Goal: Information Seeking & Learning: Learn about a topic

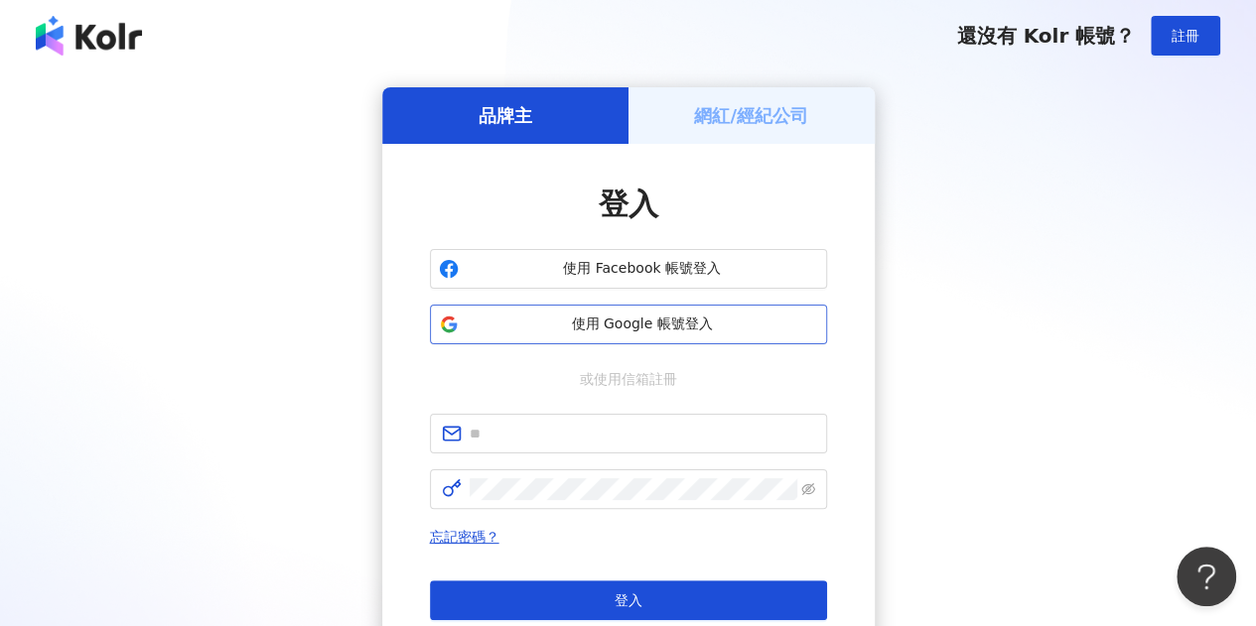
click at [675, 313] on button "使用 Google 帳號登入" at bounding box center [628, 325] width 397 height 40
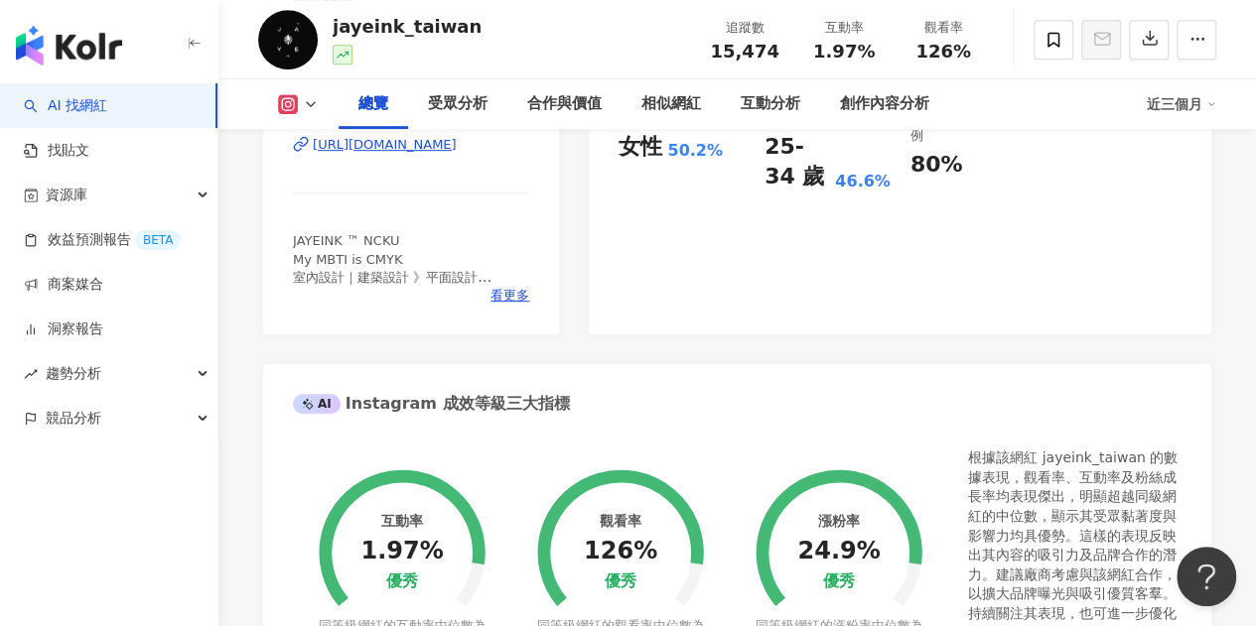
scroll to position [99, 0]
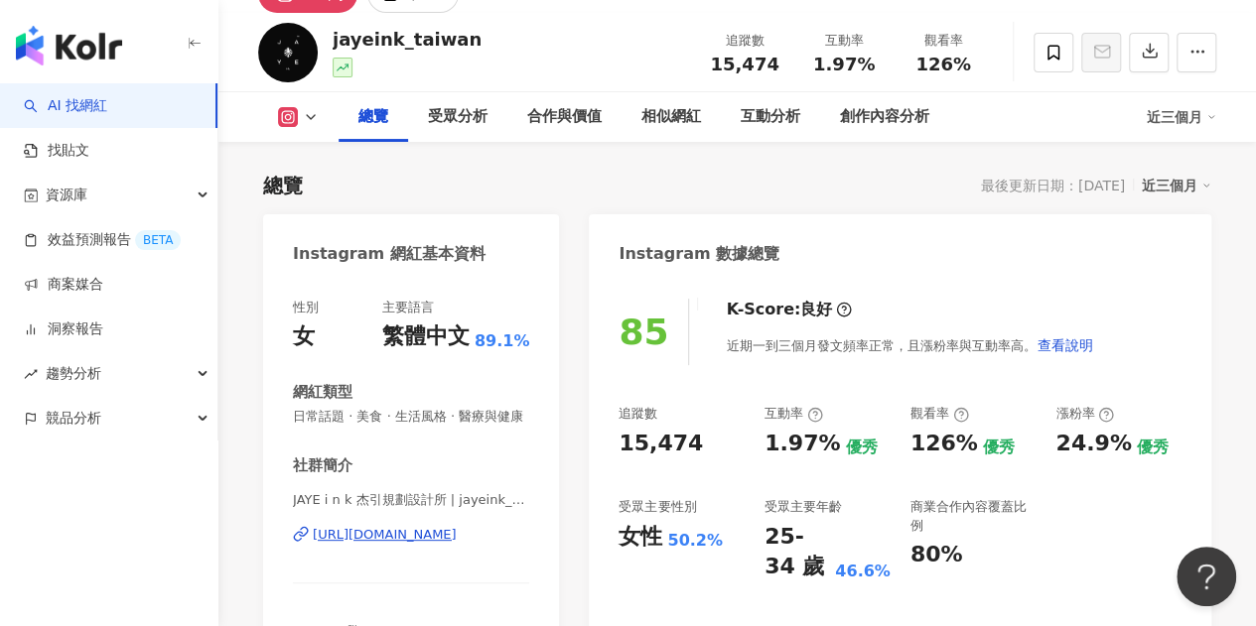
drag, startPoint x: 816, startPoint y: 64, endPoint x: 794, endPoint y: 3, distance: 64.4
click at [845, 66] on div "追蹤數 15,474 互動率 1.97% 觀看率 126%" at bounding box center [844, 52] width 298 height 59
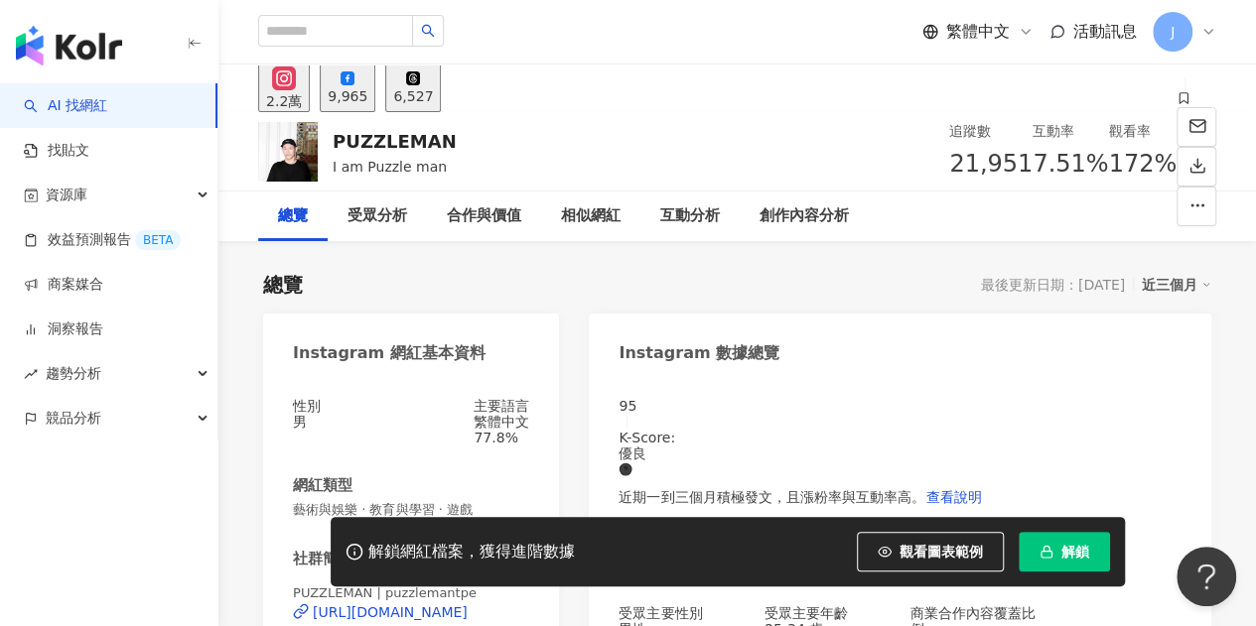
click at [1074, 544] on span "解鎖" at bounding box center [1075, 552] width 28 height 16
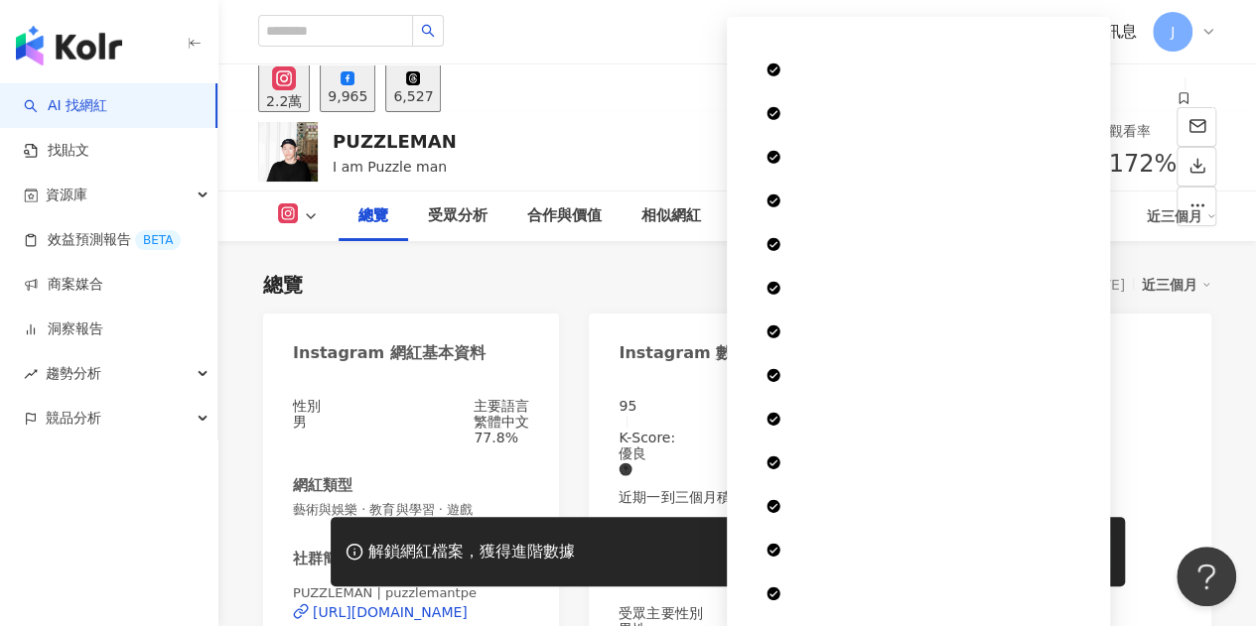
click at [1032, 161] on span "7.51%" at bounding box center [1069, 165] width 75 height 38
click at [1032, 168] on div "7.51%" at bounding box center [1069, 165] width 75 height 38
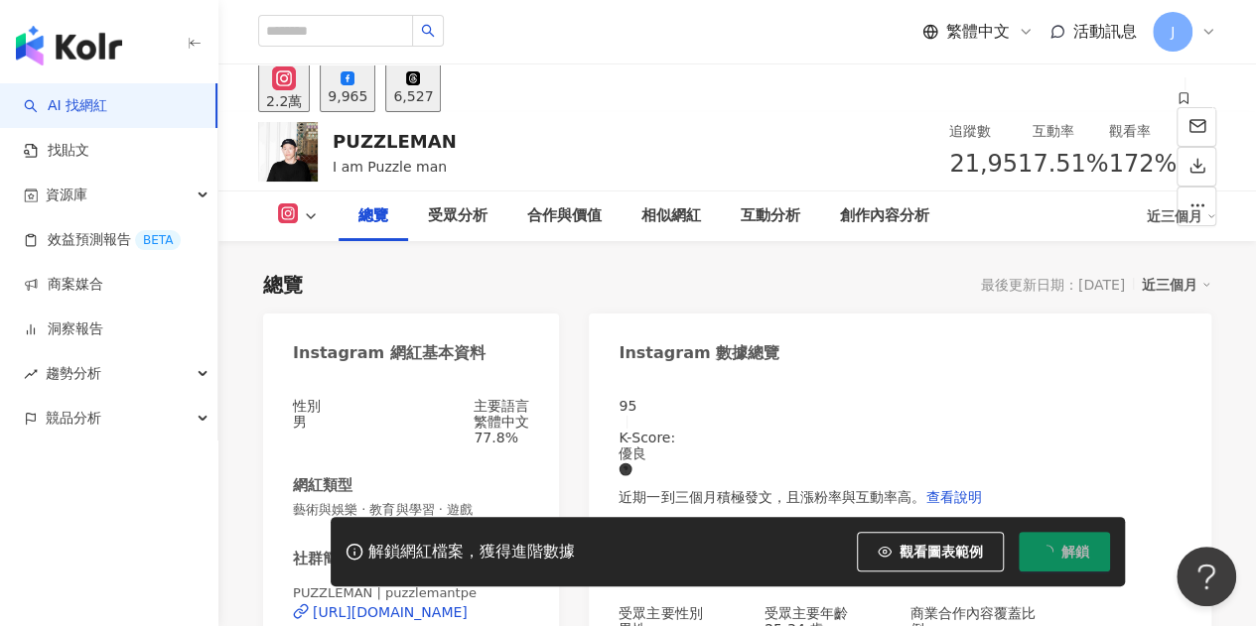
click at [733, 216] on div "互動分析" at bounding box center [770, 217] width 99 height 50
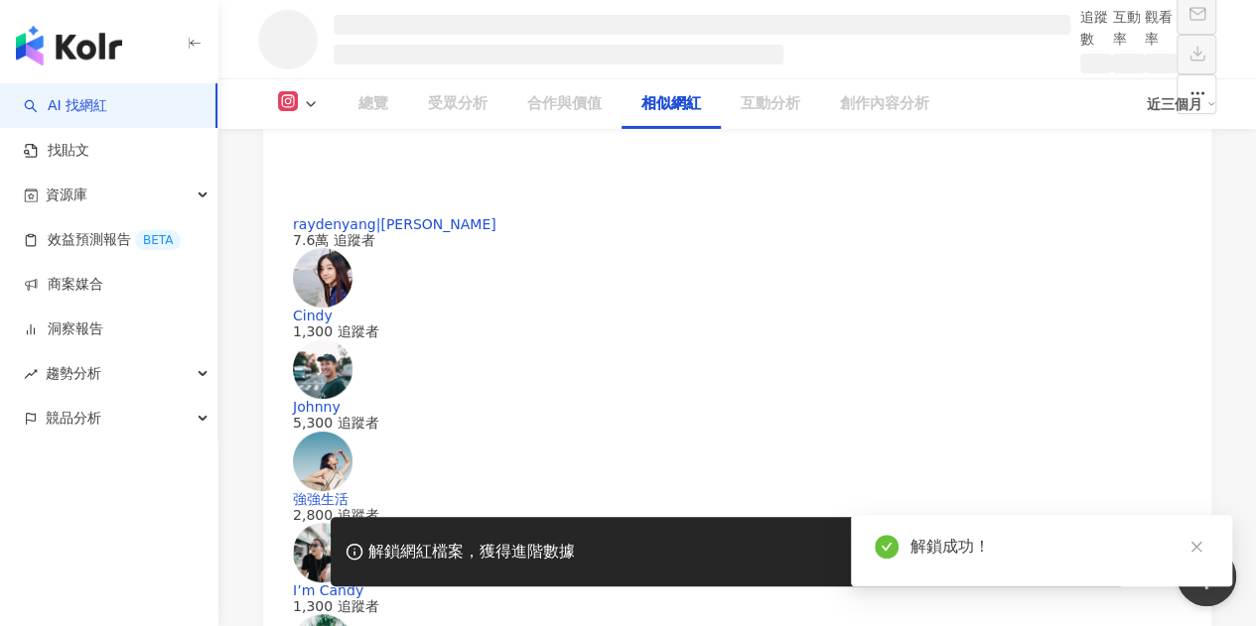
scroll to position [3235, 0]
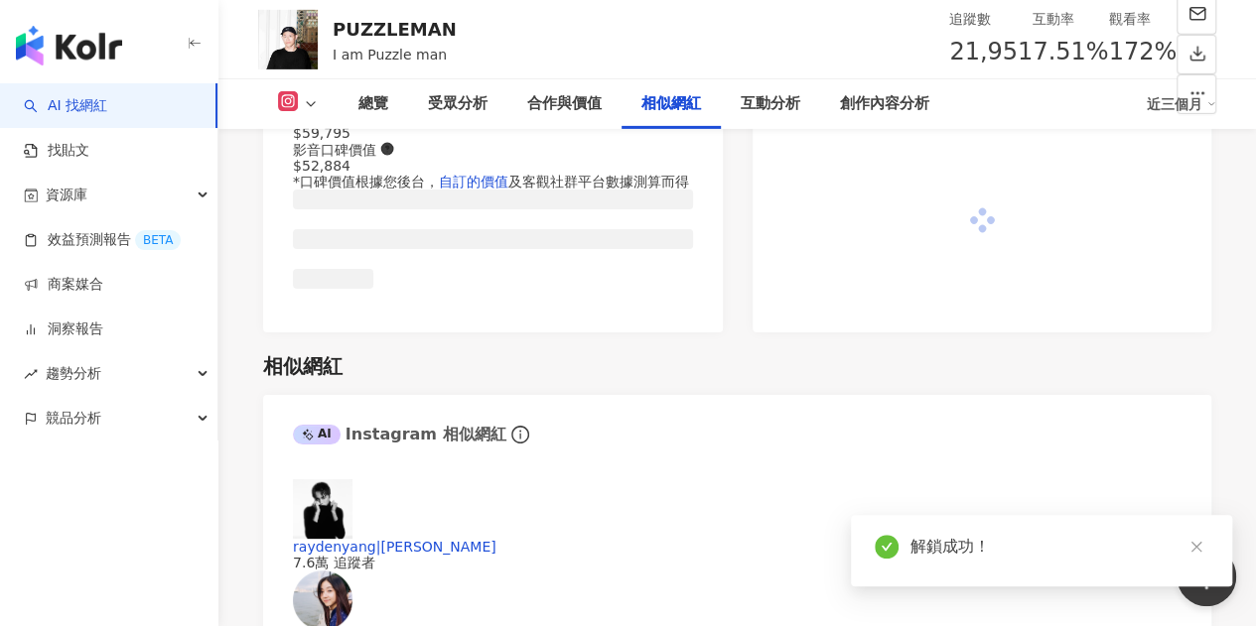
drag, startPoint x: 772, startPoint y: 53, endPoint x: 1269, endPoint y: 481, distance: 656.6
click at [949, 51] on div "追蹤數 21,951" at bounding box center [990, 40] width 83 height 64
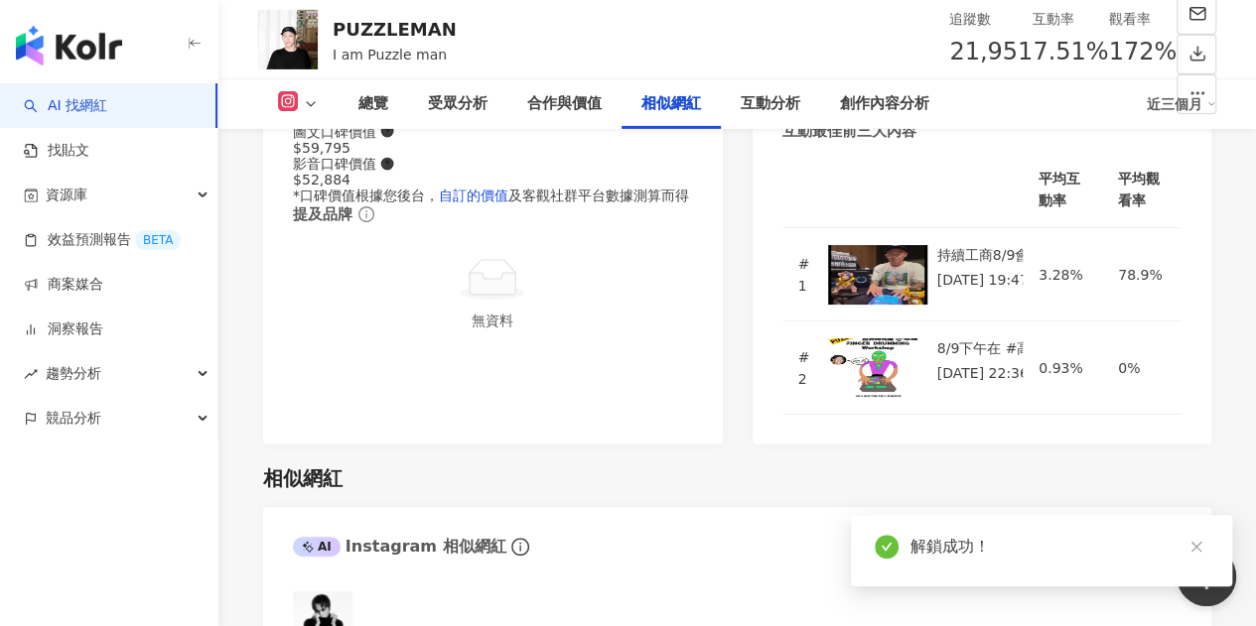
scroll to position [121, 0]
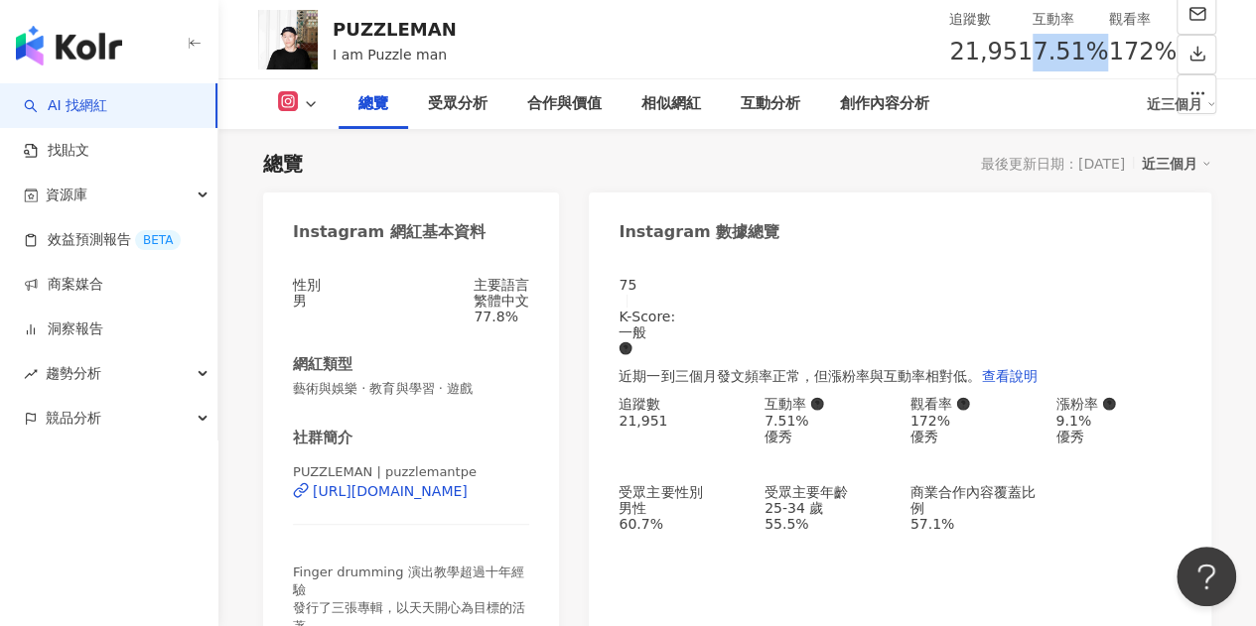
drag, startPoint x: 811, startPoint y: 49, endPoint x: 867, endPoint y: 51, distance: 56.6
click at [1032, 51] on div "7.51%" at bounding box center [1069, 53] width 75 height 38
copy span "7.51%"
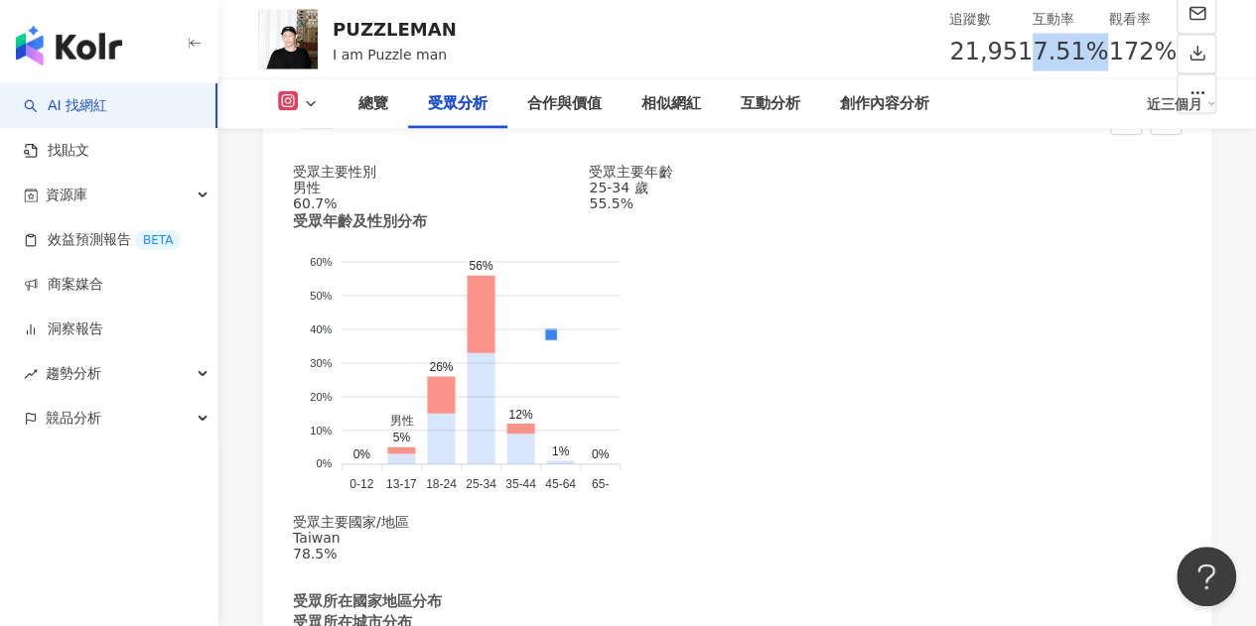
scroll to position [1808, 0]
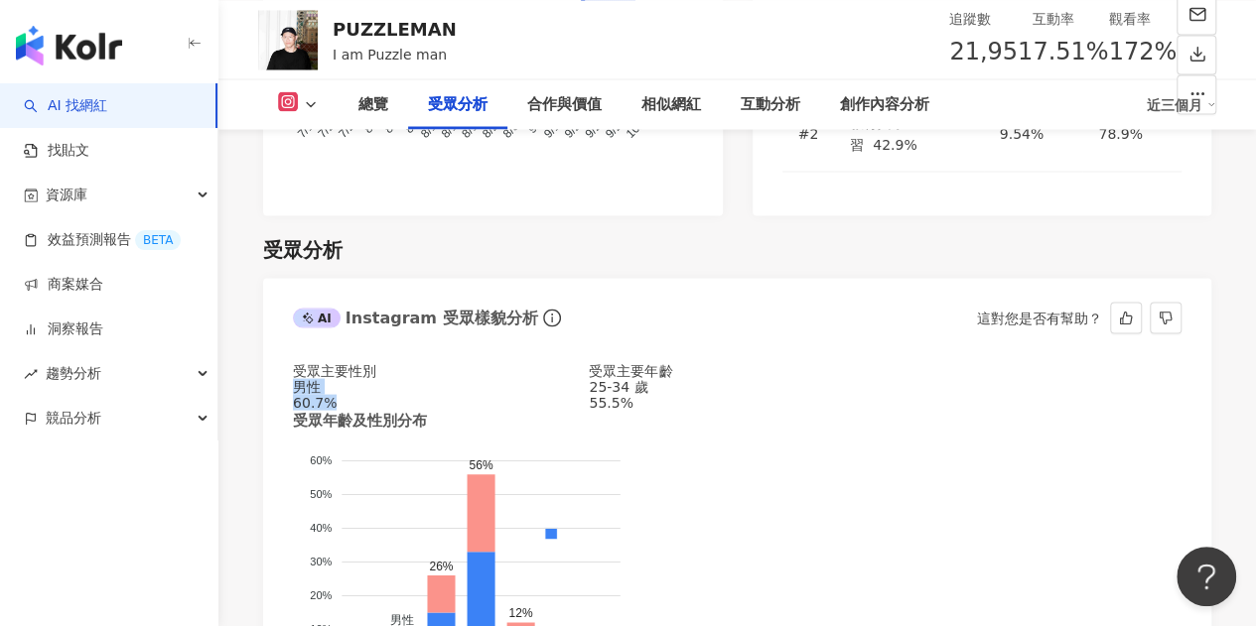
drag, startPoint x: 302, startPoint y: 275, endPoint x: 413, endPoint y: 285, distance: 111.6
click at [402, 378] on div "男性 60.7%" at bounding box center [441, 394] width 296 height 32
copy div "男性 60.7%"
drag, startPoint x: 438, startPoint y: 268, endPoint x: 591, endPoint y: 271, distance: 152.9
click at [591, 362] on div "受眾主要性別 男性 60.7% 受眾主要年齡 25-34 歲 55.5%" at bounding box center [737, 386] width 888 height 48
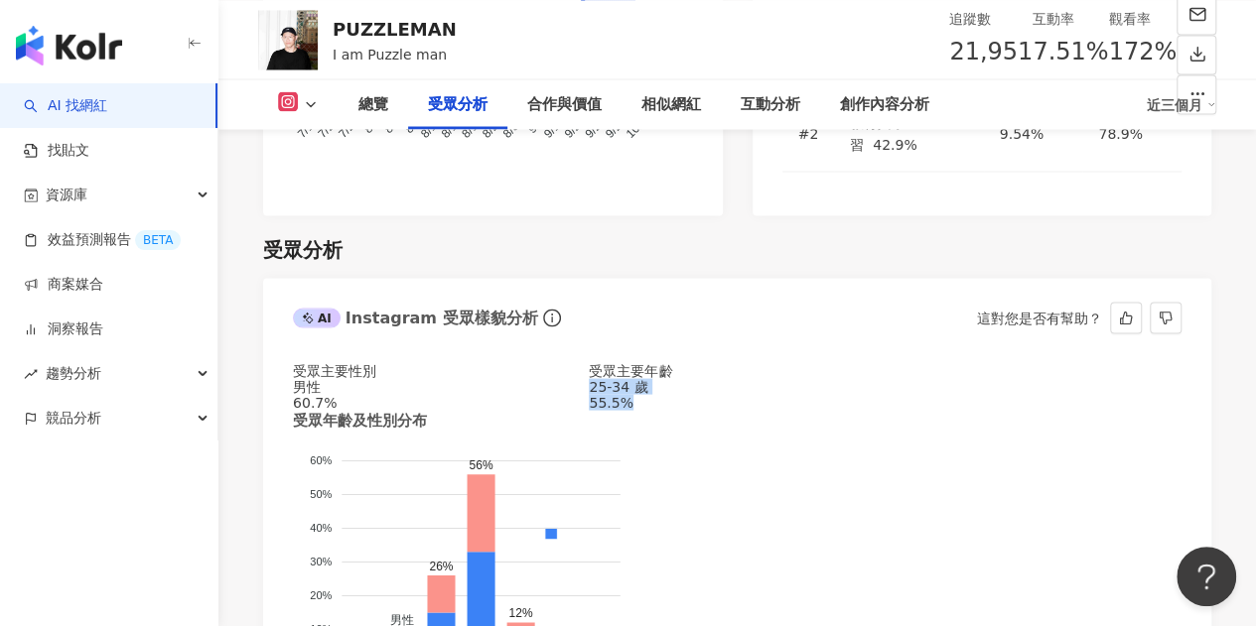
copy div "25-34 歲 55.5%"
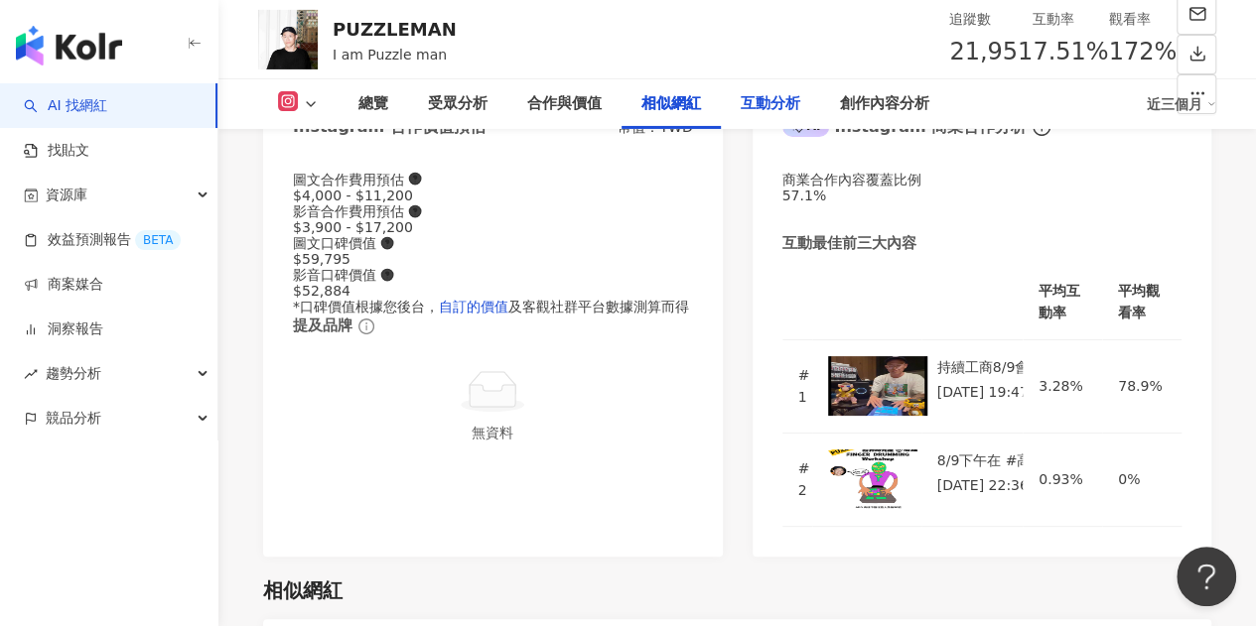
click at [770, 96] on div "互動分析" at bounding box center [770, 104] width 60 height 24
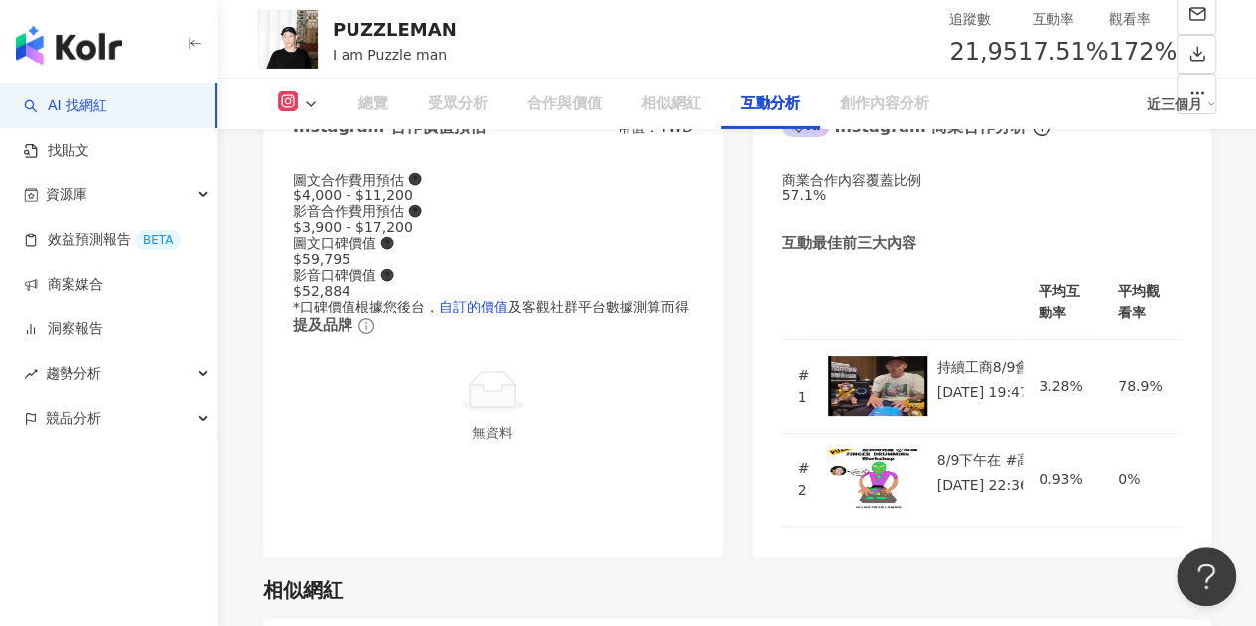
scroll to position [3979, 0]
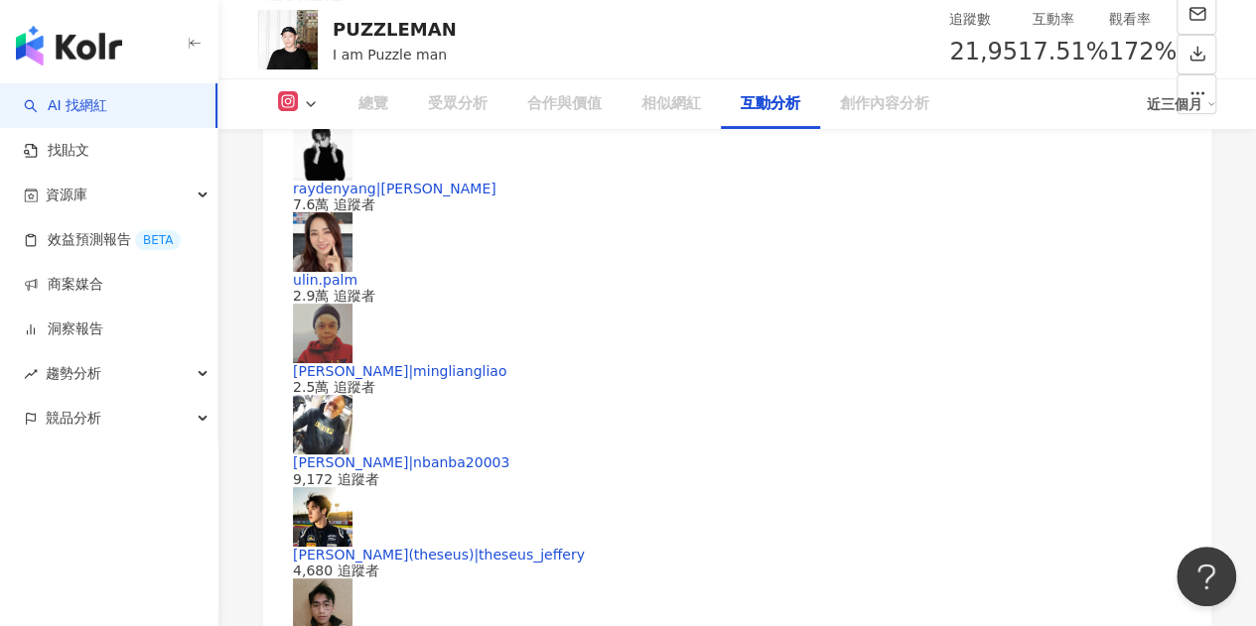
drag, startPoint x: 588, startPoint y: 417, endPoint x: 612, endPoint y: 416, distance: 24.8
copy div "67"
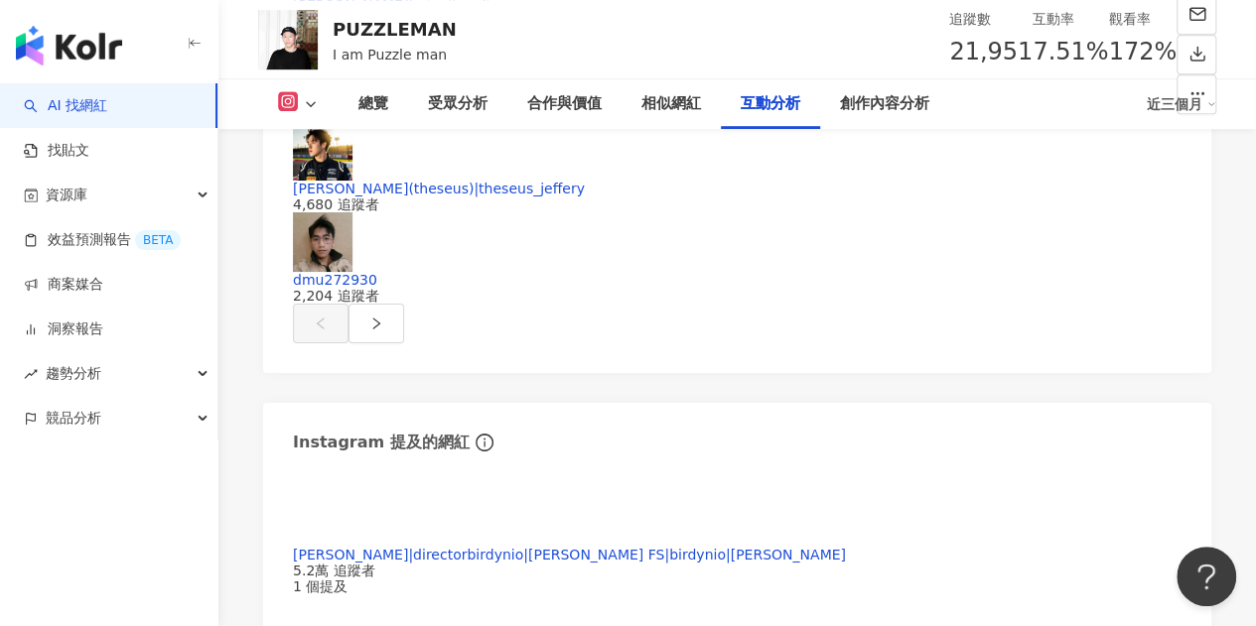
scroll to position [4376, 0]
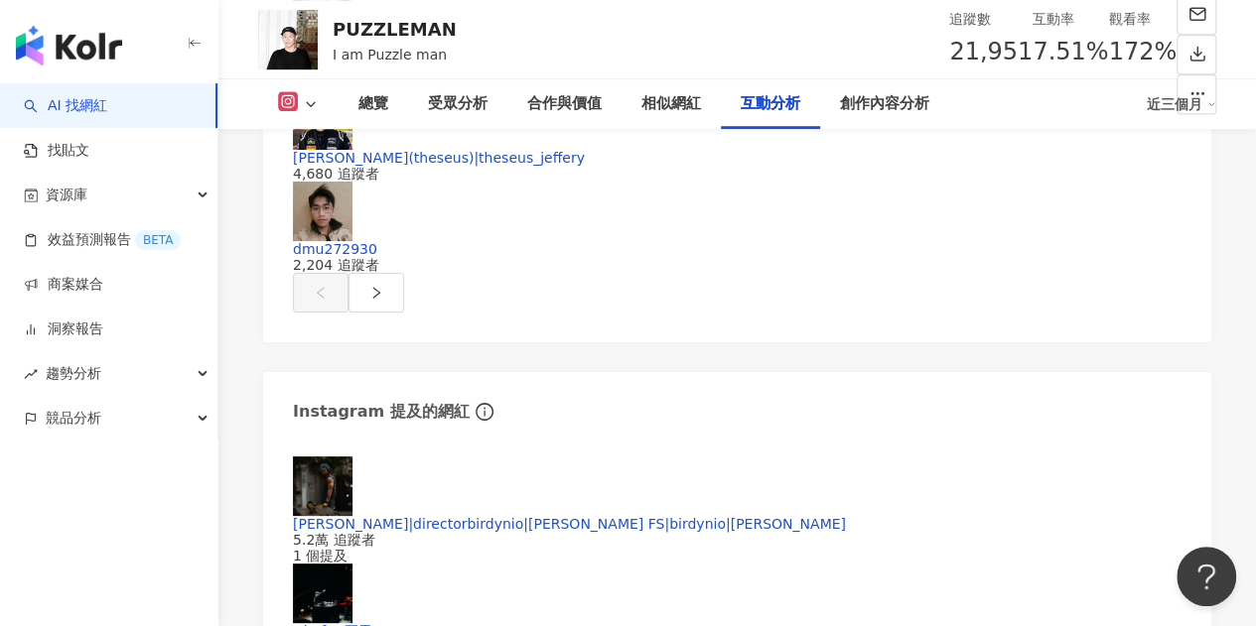
drag, startPoint x: 512, startPoint y: 464, endPoint x: 592, endPoint y: 464, distance: 79.4
copy div "37,774"
drag, startPoint x: 292, startPoint y: 465, endPoint x: 355, endPoint y: 462, distance: 63.6
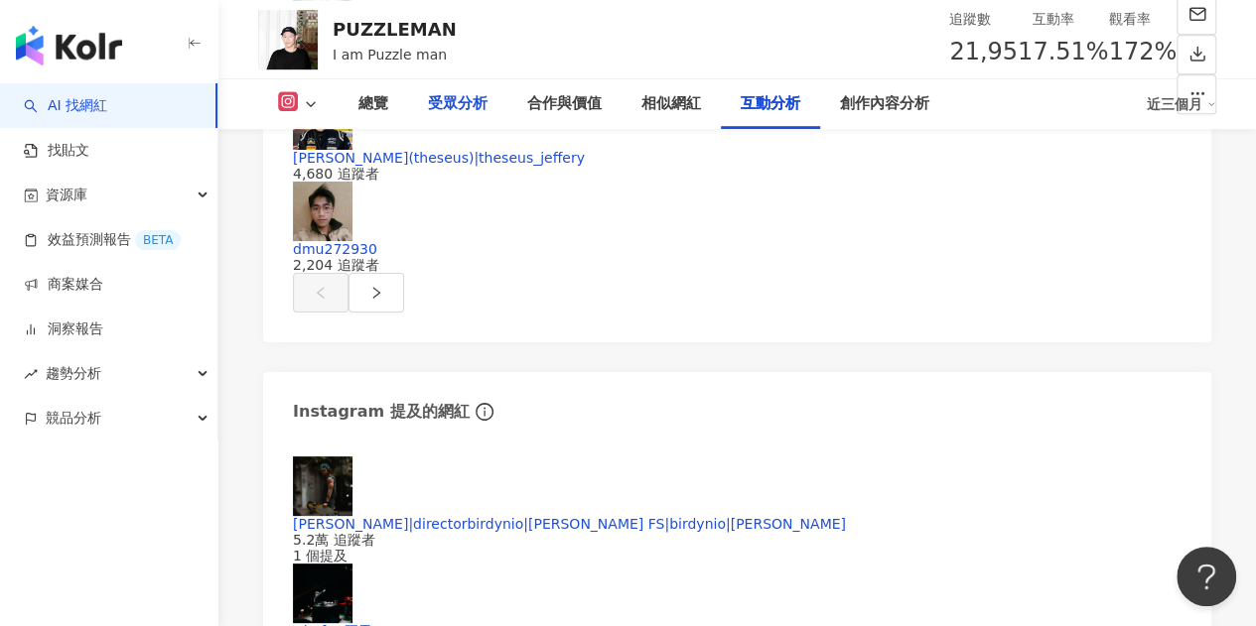
copy div "172%"
drag, startPoint x: 293, startPoint y: 160, endPoint x: 354, endPoint y: 165, distance: 61.7
copy div "6.62%"
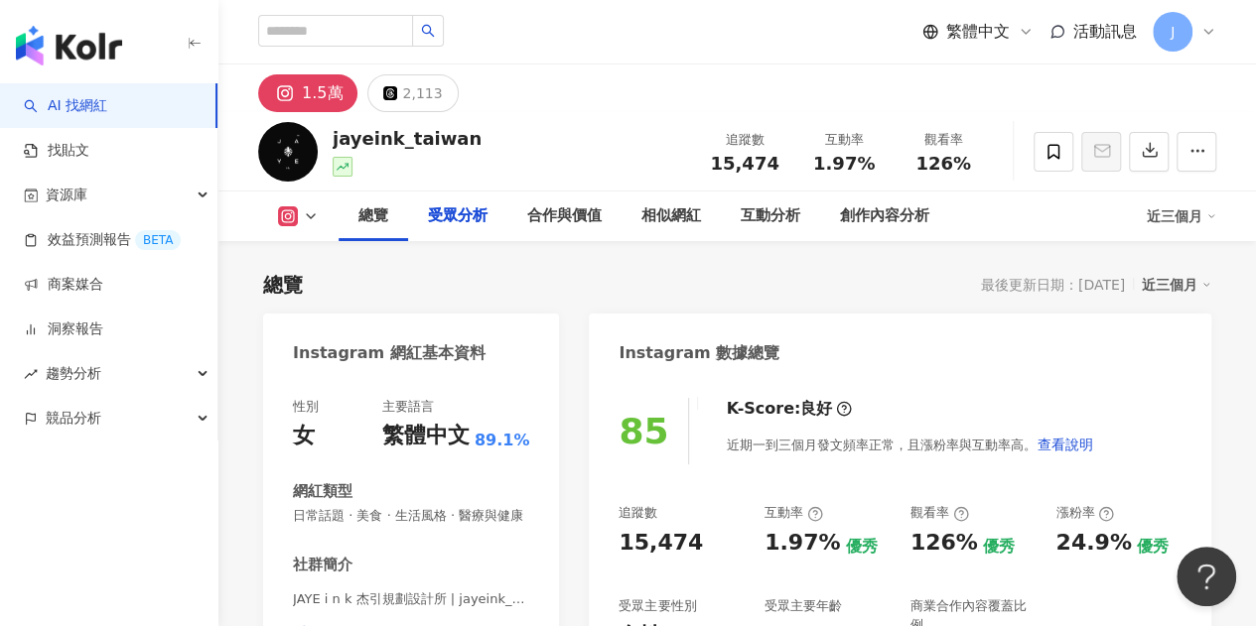
scroll to position [1826, 0]
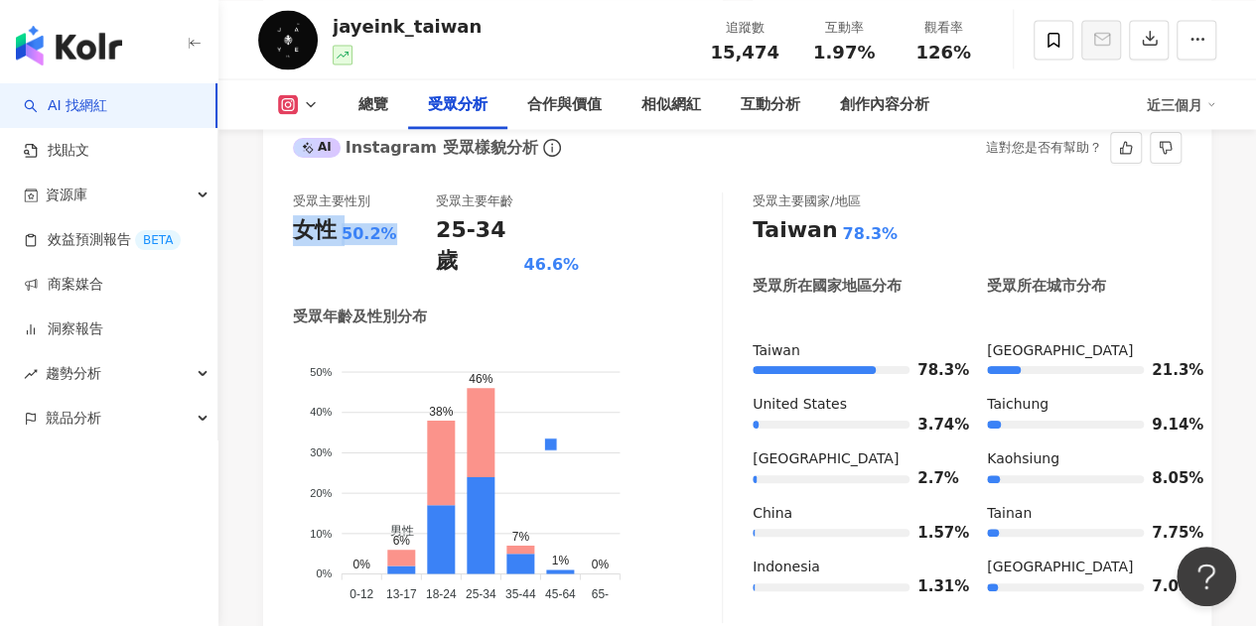
drag, startPoint x: 300, startPoint y: 251, endPoint x: 385, endPoint y: 252, distance: 85.4
click at [385, 246] on div "女性 50.2%" at bounding box center [364, 230] width 143 height 31
copy div "女性 50.2%"
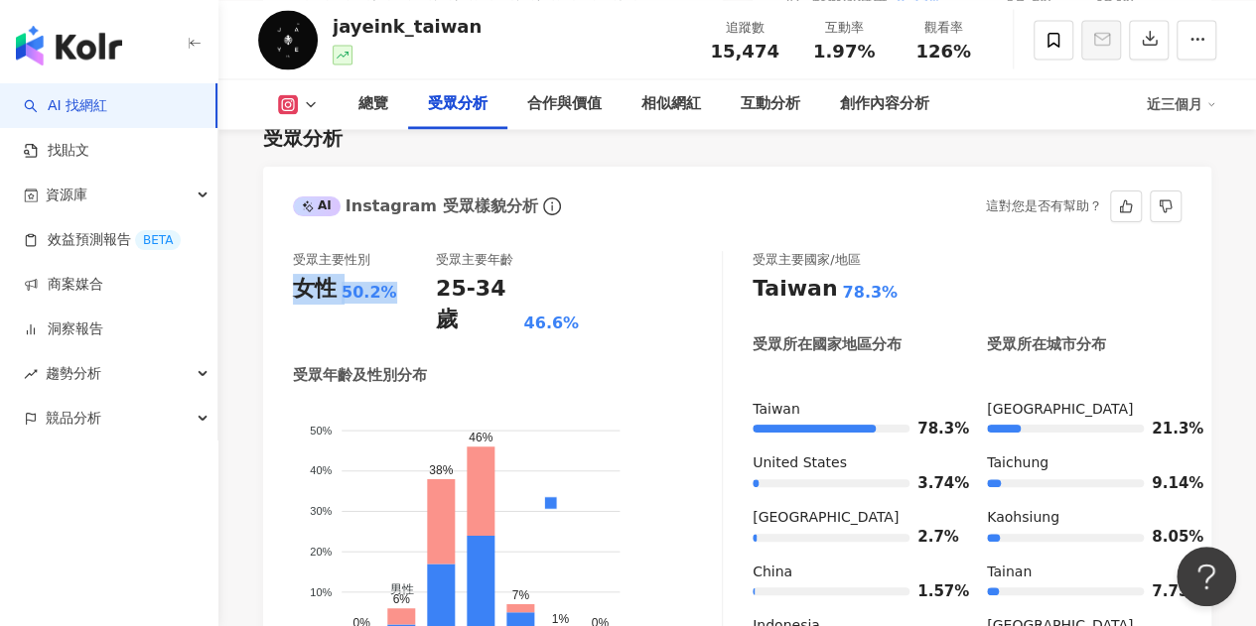
scroll to position [1808, 0]
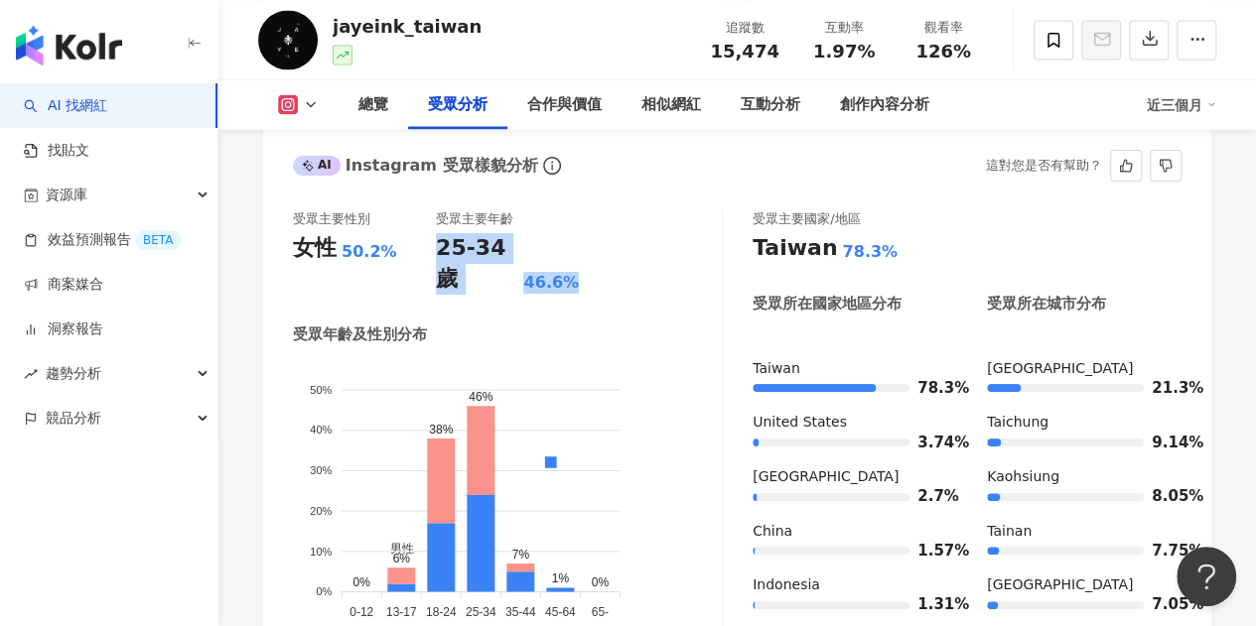
drag, startPoint x: 439, startPoint y: 272, endPoint x: 598, endPoint y: 281, distance: 160.0
click at [598, 281] on div "受眾主要性別 女性 50.2% 受眾主要年齡 25-34 歲 46.6%" at bounding box center [507, 252] width 429 height 84
copy div "25-34 歲 46.6%"
